Goal: Understand process/instructions: Learn how to perform a task or action

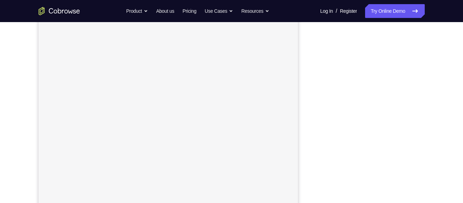
scroll to position [96, 0]
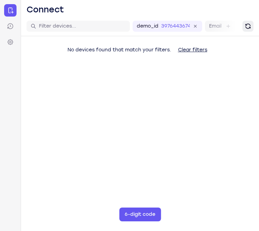
click at [251, 24] on icon "Refresh" at bounding box center [248, 26] width 7 height 7
click at [252, 25] on button "Refresh" at bounding box center [248, 26] width 11 height 11
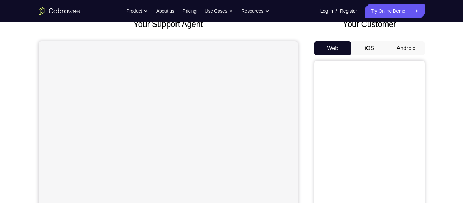
scroll to position [48, 0]
click at [404, 47] on button "Android" at bounding box center [406, 49] width 37 height 14
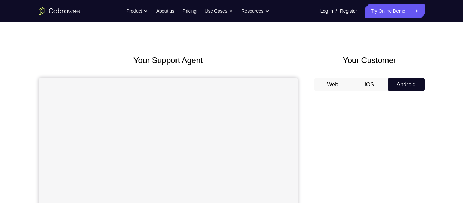
scroll to position [12, 0]
